Goal: Check status: Check status

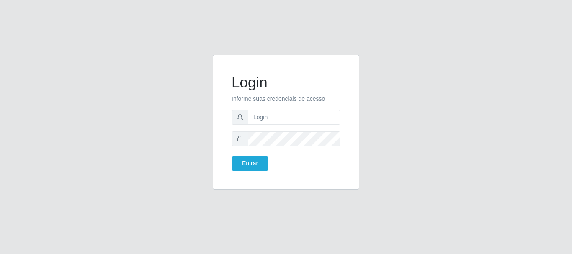
type input "D"
click at [292, 116] on input "text" at bounding box center [294, 117] width 92 height 15
type input "[EMAIL_ADDRESS][DOMAIN_NAME]"
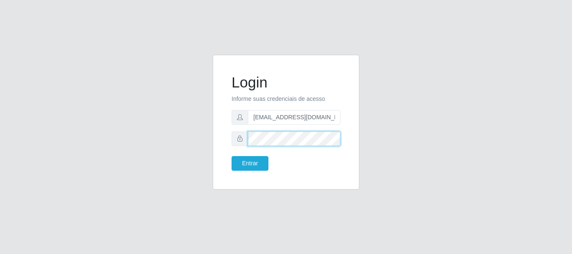
click at [231, 156] on button "Entrar" at bounding box center [249, 163] width 37 height 15
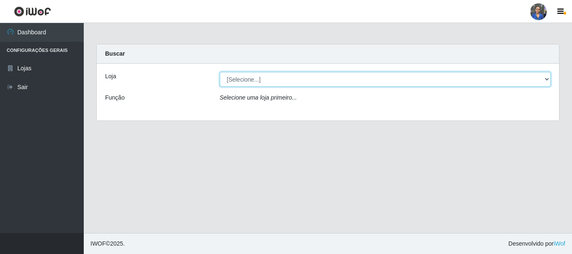
click at [290, 83] on select "[Selecione...] SuperFácil Atacado - Rodoviária" at bounding box center [385, 79] width 331 height 15
select select "400"
click at [220, 72] on select "[Selecione...] SuperFácil Atacado - Rodoviária" at bounding box center [385, 79] width 331 height 15
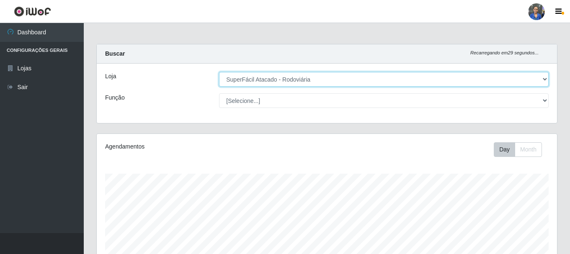
scroll to position [174, 460]
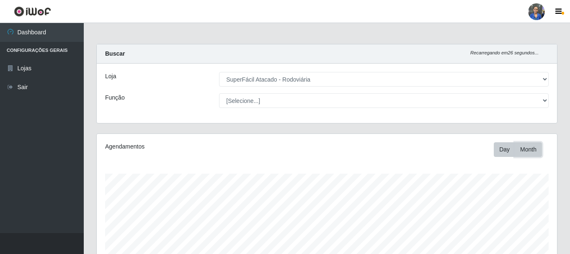
click at [521, 148] on button "Month" at bounding box center [527, 149] width 27 height 15
click at [501, 148] on button "Day" at bounding box center [503, 149] width 21 height 15
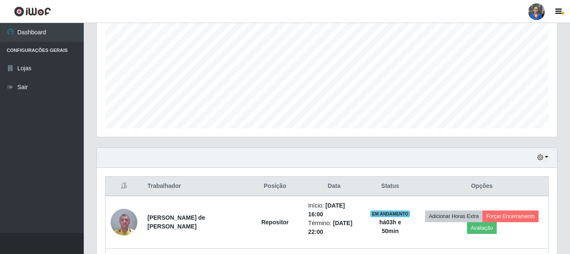
scroll to position [209, 0]
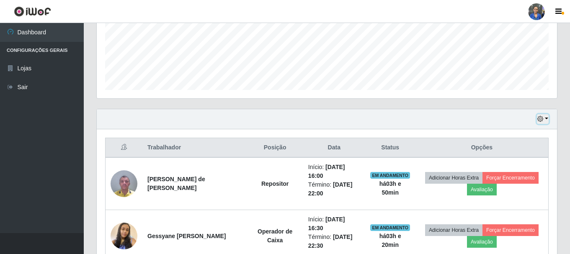
click at [546, 118] on button "button" at bounding box center [543, 119] width 12 height 10
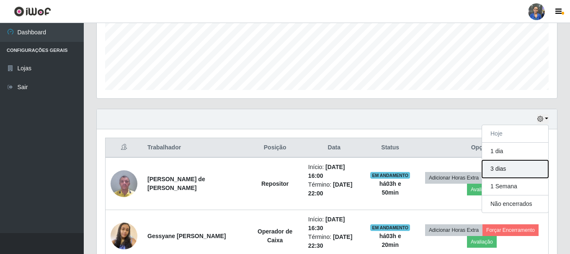
click at [506, 168] on button "3 dias" at bounding box center [515, 169] width 66 height 18
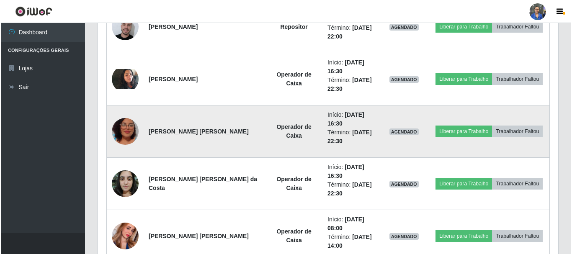
scroll to position [670, 0]
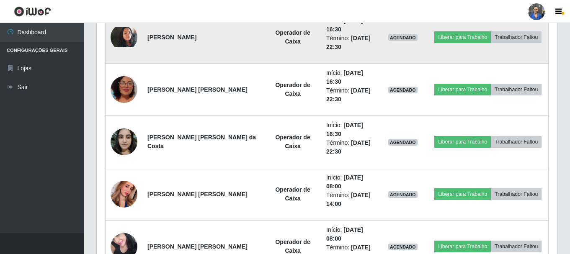
click at [122, 37] on img at bounding box center [123, 37] width 27 height 20
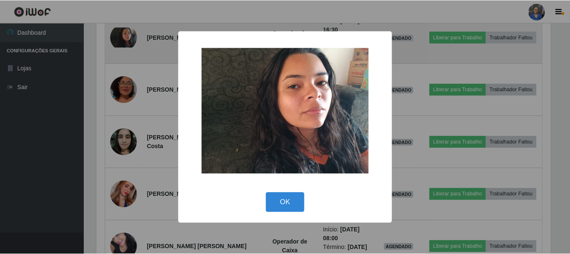
scroll to position [174, 456]
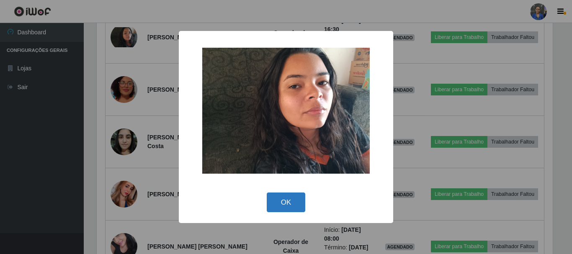
click at [283, 207] on button "OK" at bounding box center [286, 203] width 39 height 20
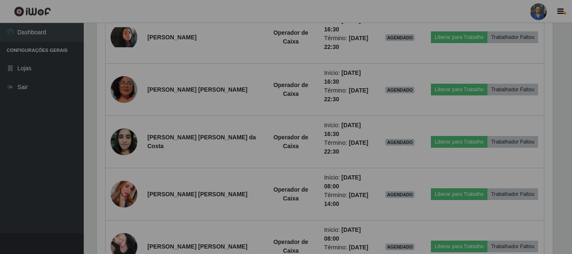
scroll to position [174, 460]
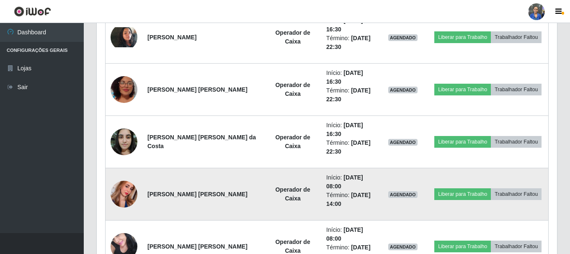
click at [126, 189] on img at bounding box center [123, 194] width 27 height 48
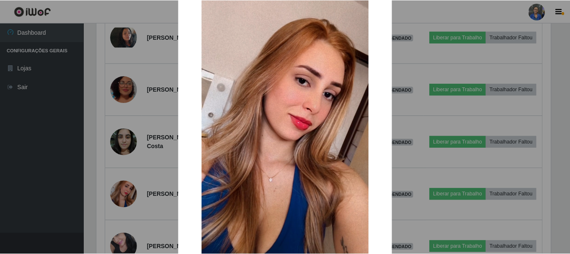
scroll to position [0, 0]
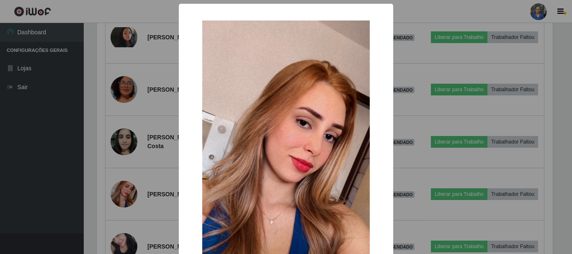
click at [128, 192] on div "× OK Cancel" at bounding box center [286, 127] width 572 height 254
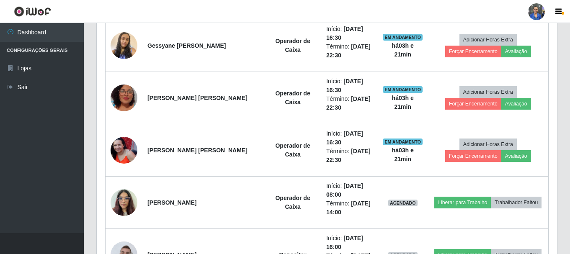
scroll to position [418, 0]
